Goal: Task Accomplishment & Management: Complete application form

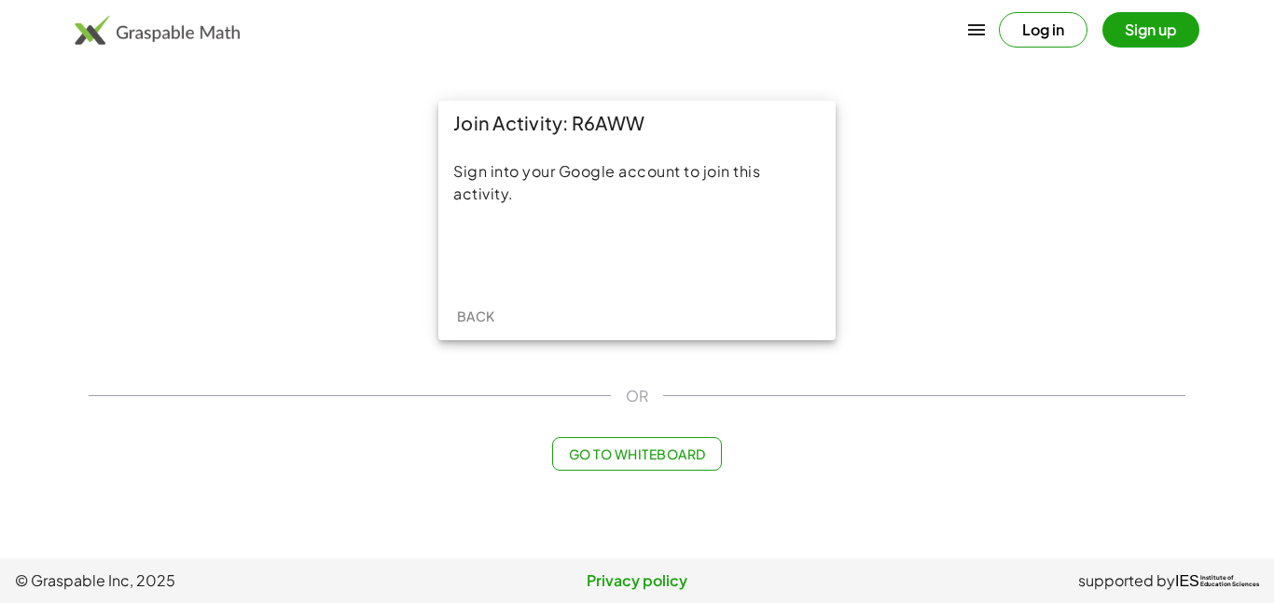
click at [1069, 77] on main "Join Activity: R6AWW Sign into your Google account to join this activity. Back …" at bounding box center [637, 279] width 1274 height 559
click at [1049, 40] on button "Log in" at bounding box center [1043, 29] width 89 height 35
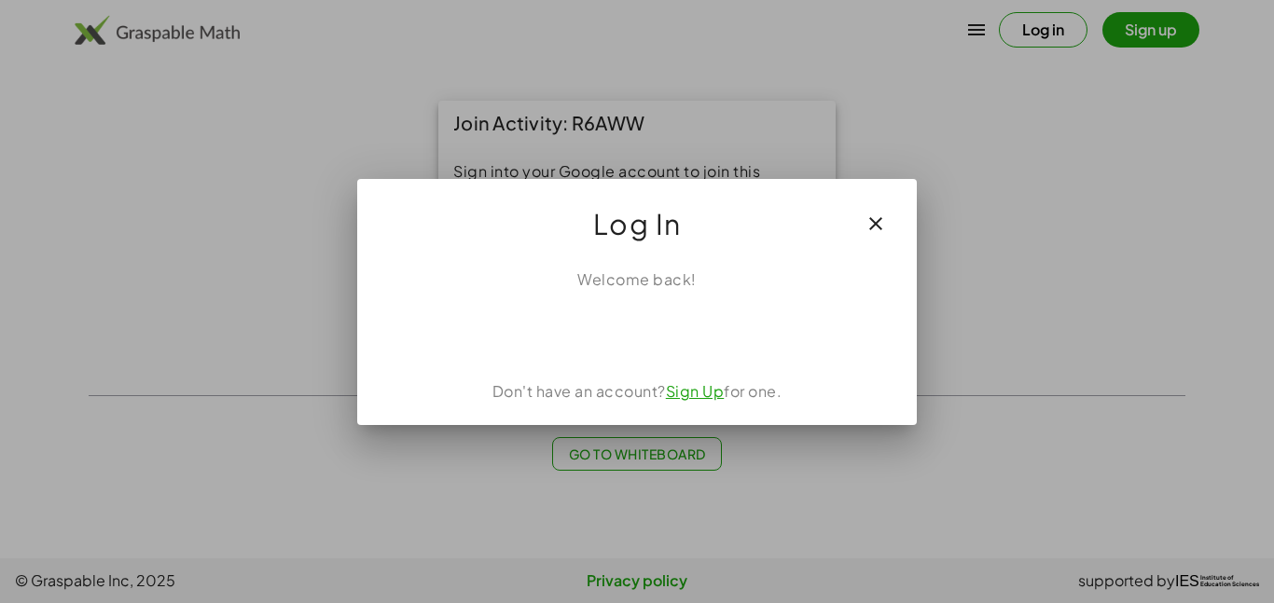
click at [875, 220] on icon "button" at bounding box center [876, 224] width 22 height 22
